Goal: Obtain resource: Obtain resource

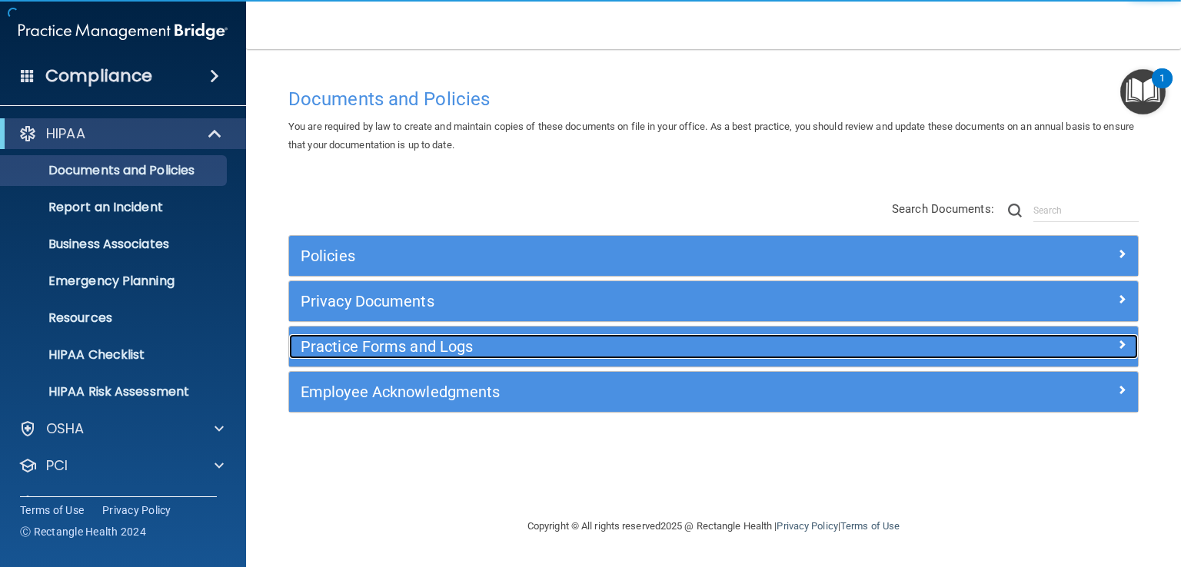
click at [376, 348] on h5 "Practice Forms and Logs" at bounding box center [607, 346] width 613 height 17
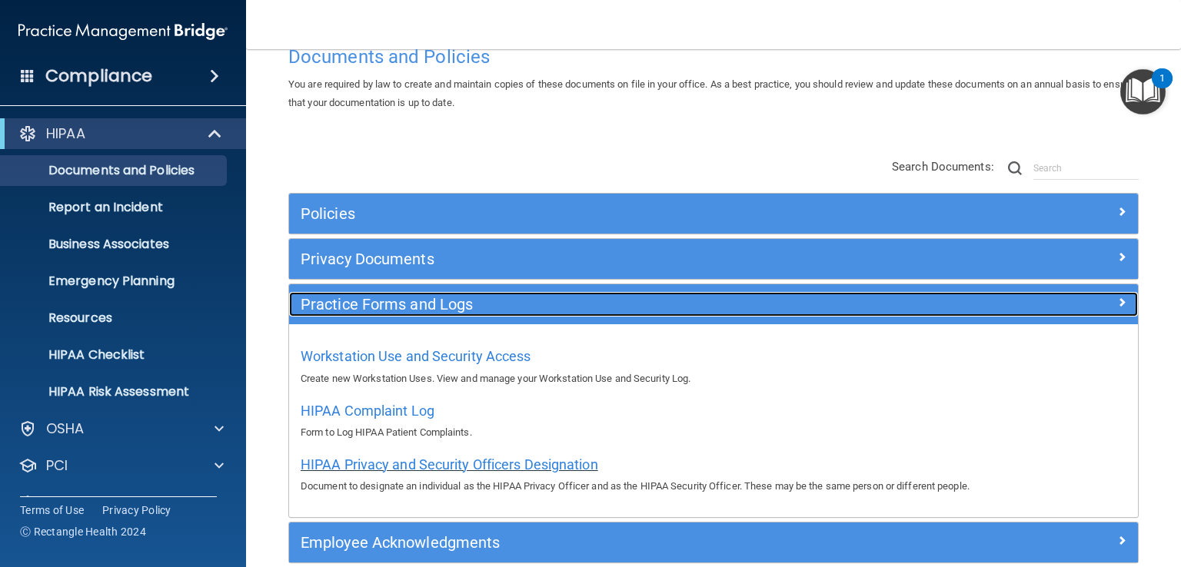
scroll to position [117, 0]
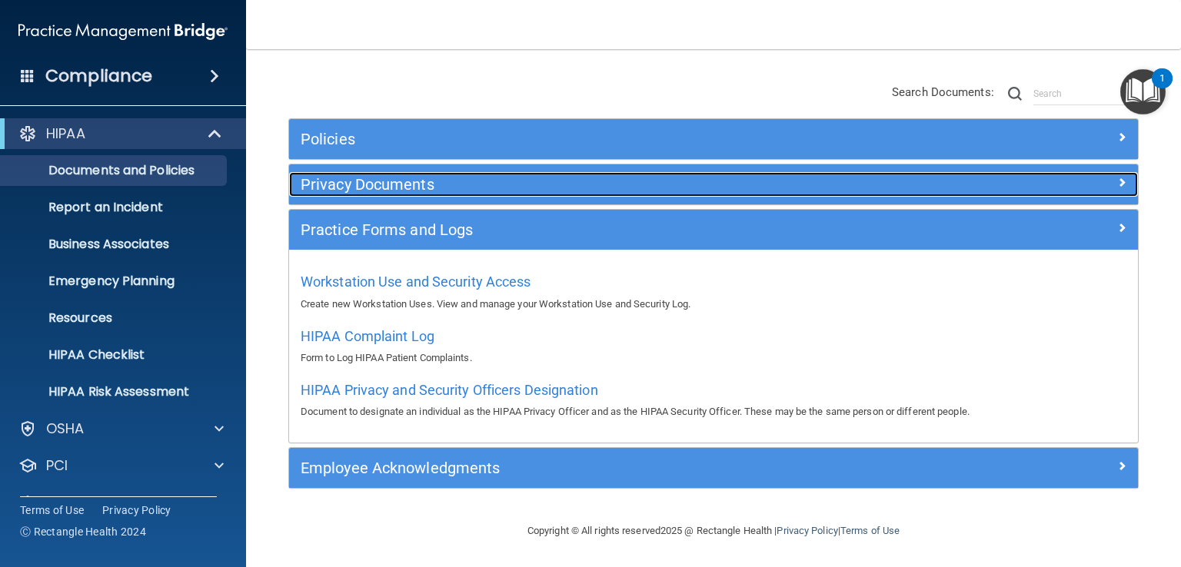
click at [378, 182] on h5 "Privacy Documents" at bounding box center [607, 184] width 613 height 17
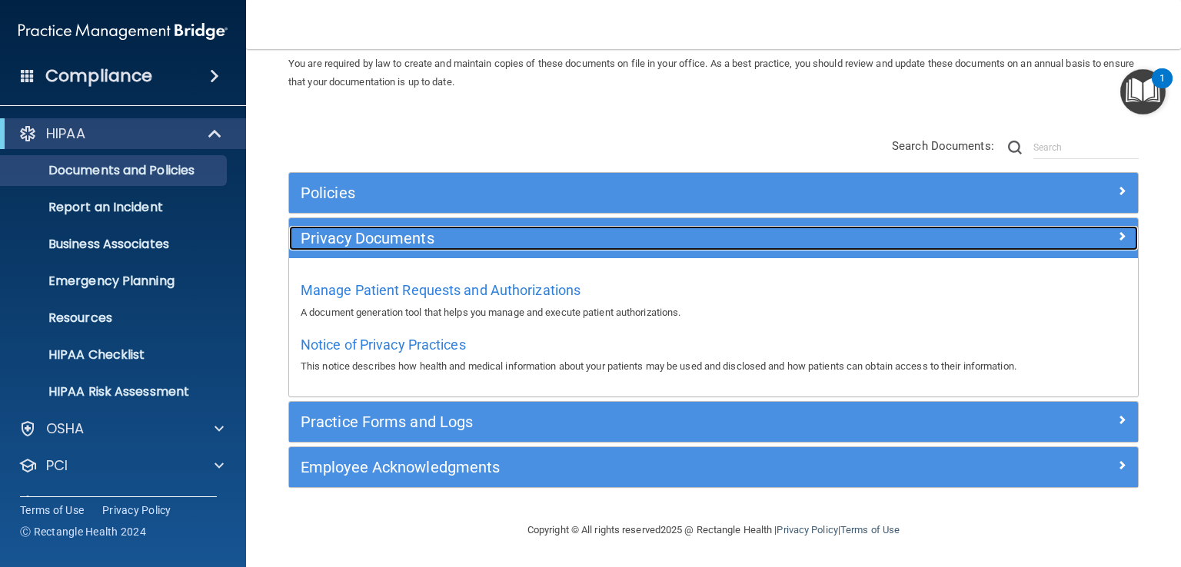
scroll to position [62, 0]
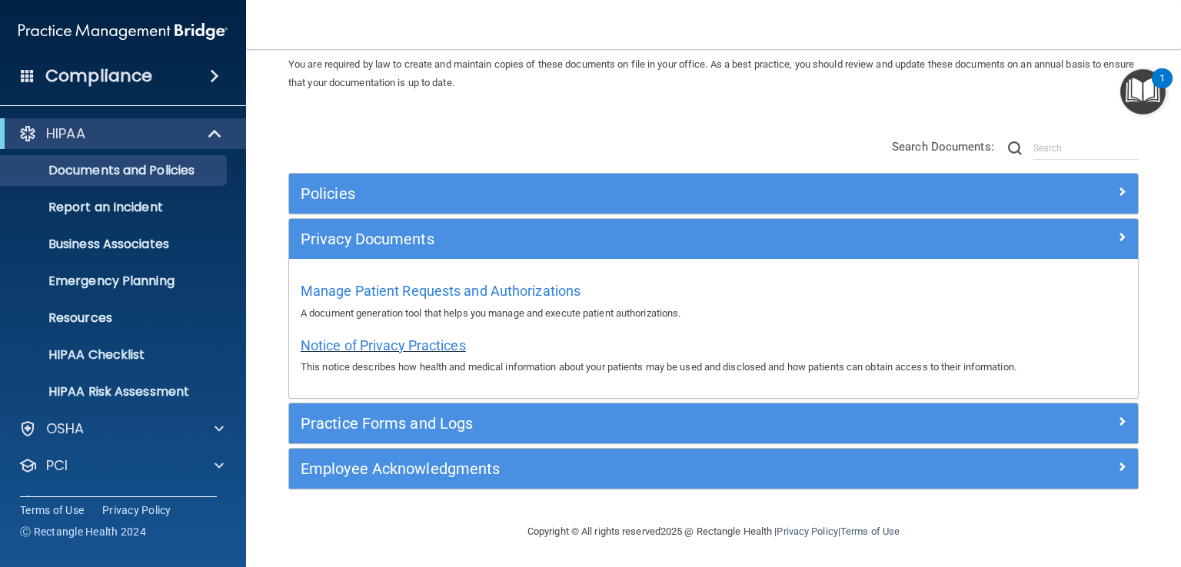
click at [381, 341] on span "Notice of Privacy Practices" at bounding box center [383, 345] width 165 height 16
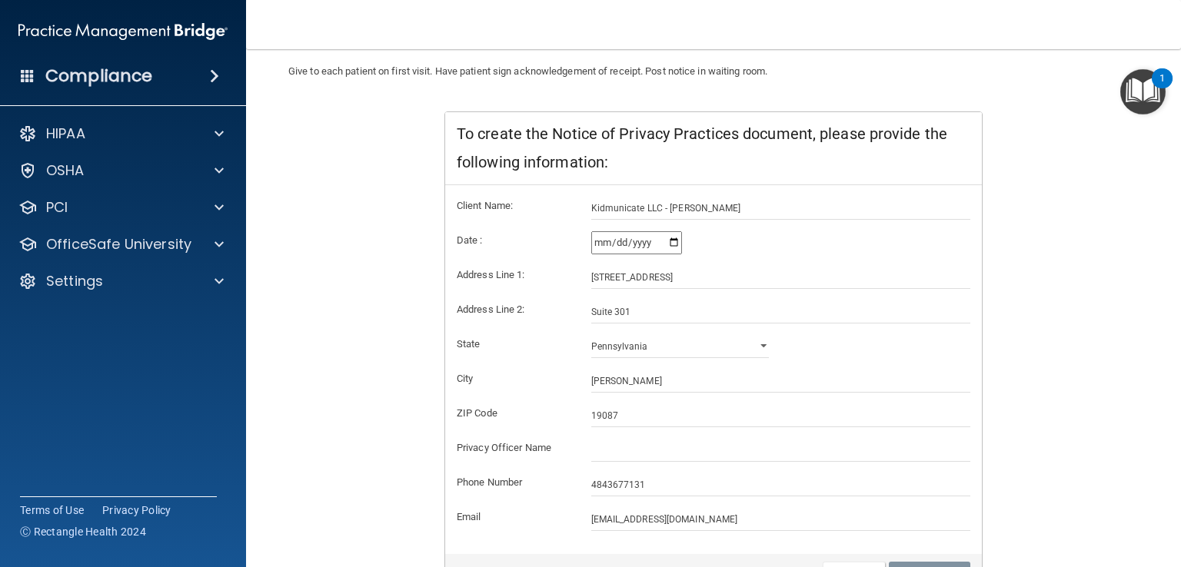
scroll to position [231, 0]
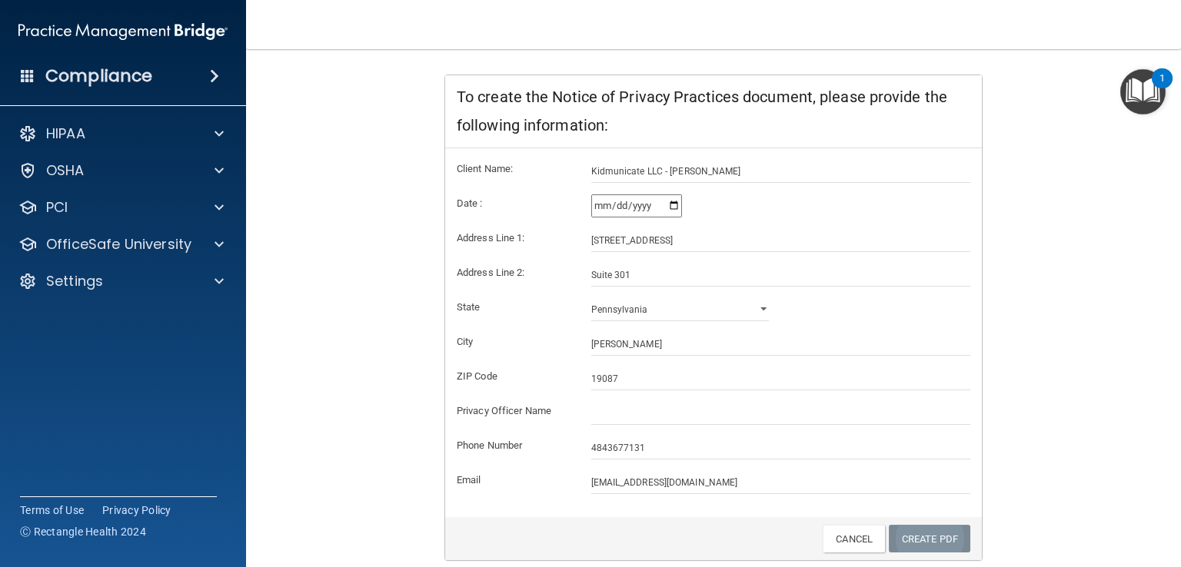
click at [912, 543] on link "Create PDF" at bounding box center [929, 539] width 81 height 28
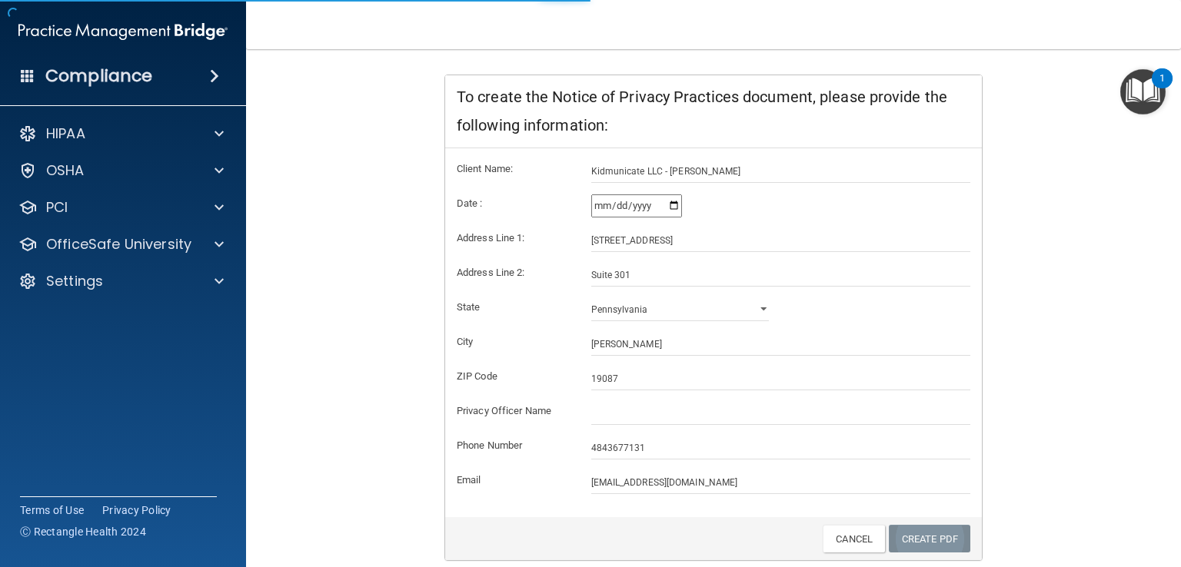
click at [912, 543] on link "Create PDF" at bounding box center [929, 539] width 81 height 28
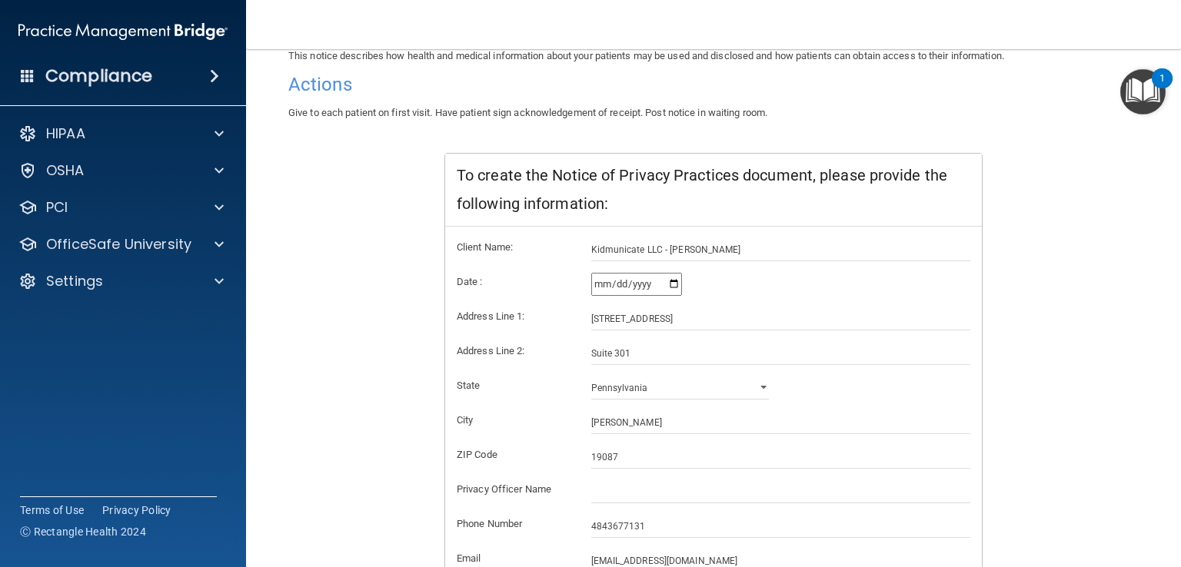
scroll to position [285, 0]
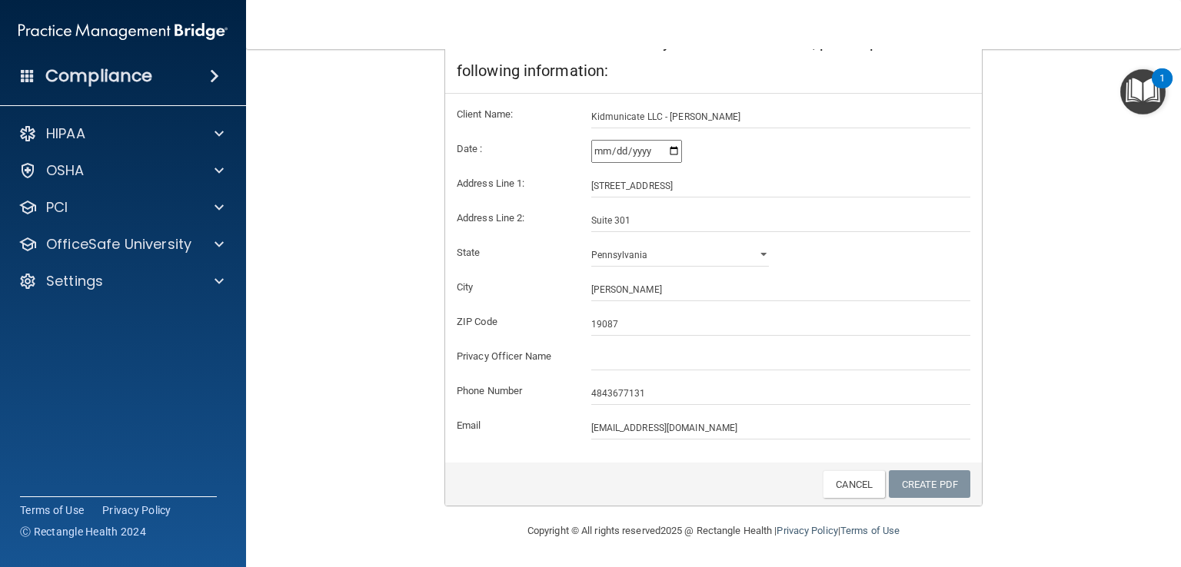
click at [214, 74] on span at bounding box center [214, 76] width 9 height 18
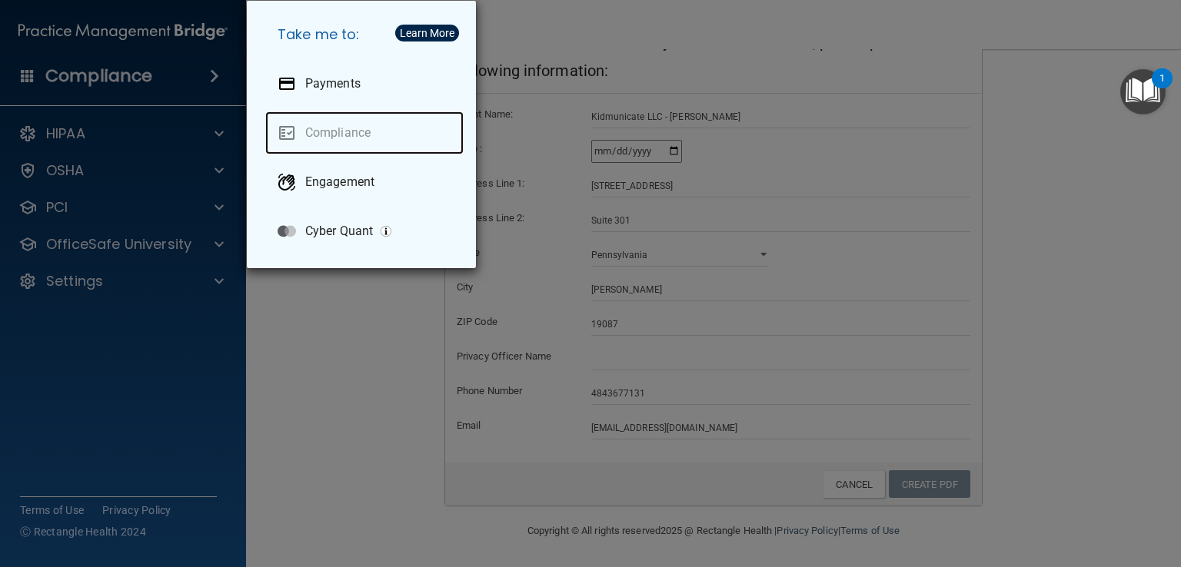
click at [334, 132] on link "Compliance" at bounding box center [364, 132] width 198 height 43
click at [426, 35] on div "Learn More" at bounding box center [427, 33] width 55 height 11
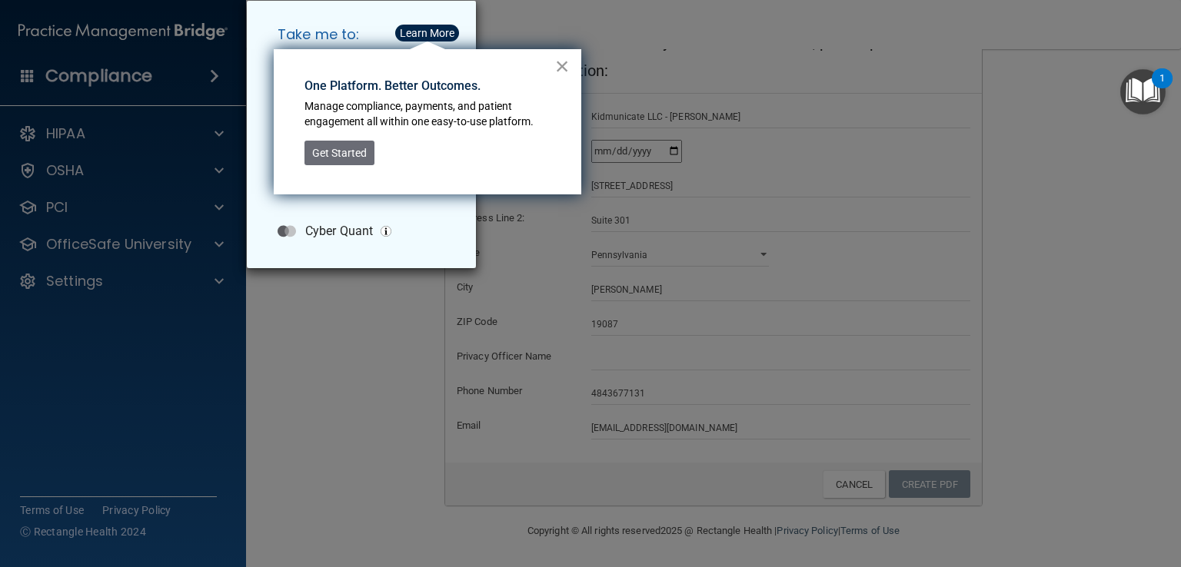
click at [558, 62] on button "×" at bounding box center [562, 66] width 15 height 25
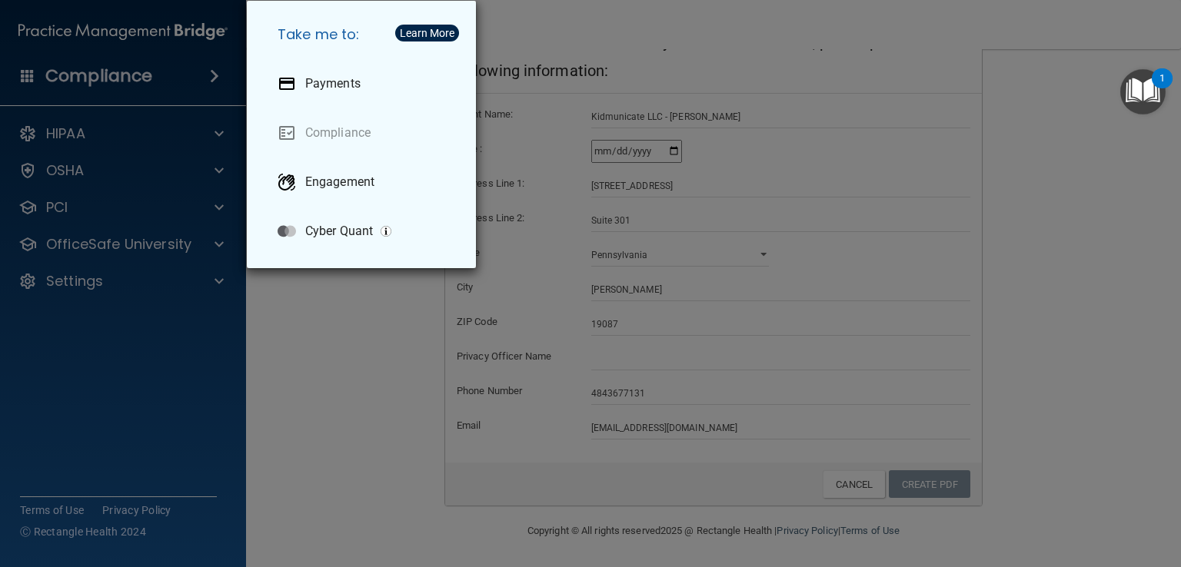
click at [535, 22] on div "Take me to: Payments Compliance Engagement Cyber Quant" at bounding box center [590, 283] width 1181 height 567
